Goal: Task Accomplishment & Management: Manage account settings

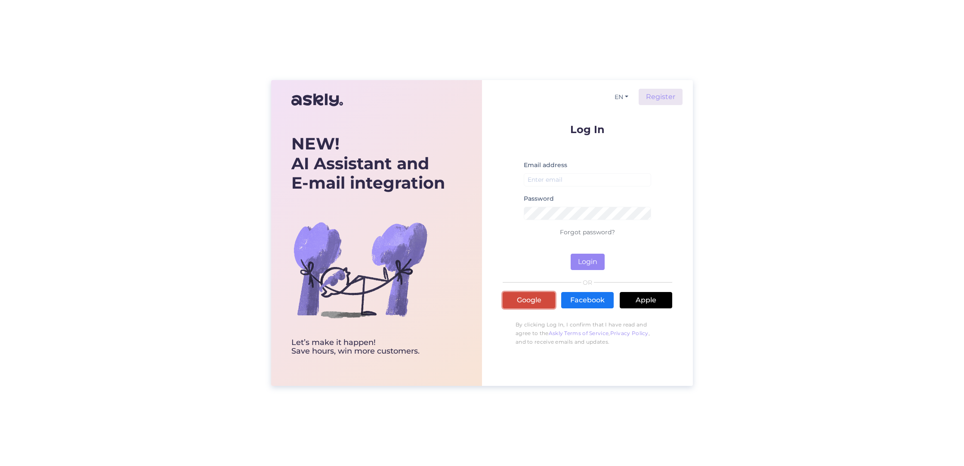
click at [534, 303] on link "Google" at bounding box center [529, 300] width 53 height 16
click at [582, 174] on input "email" at bounding box center [587, 179] width 127 height 13
click at [579, 263] on button "Login" at bounding box center [588, 262] width 34 height 16
